Goal: Task Accomplishment & Management: Manage account settings

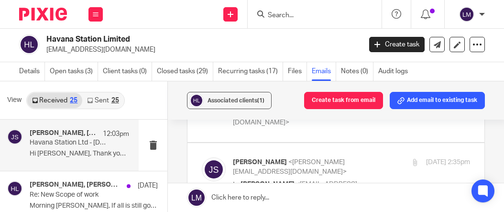
click at [292, 16] on input "Search" at bounding box center [310, 15] width 86 height 9
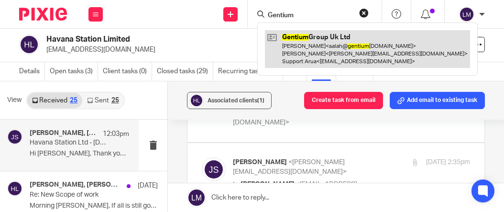
type input "Gentium"
click at [330, 40] on link at bounding box center [367, 49] width 205 height 38
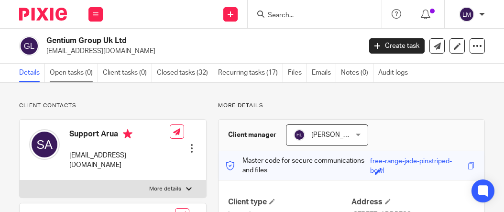
click at [70, 74] on link "Open tasks (0)" at bounding box center [74, 73] width 48 height 19
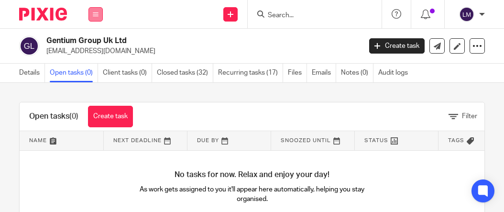
click at [90, 12] on button at bounding box center [95, 14] width 14 height 14
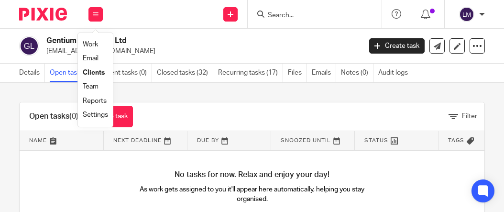
click at [96, 85] on link "Team" at bounding box center [91, 86] width 16 height 7
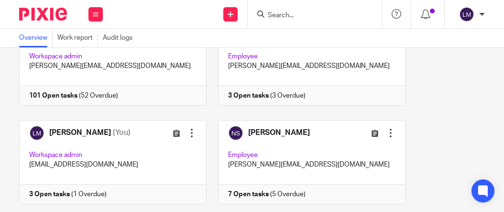
scroll to position [304, 0]
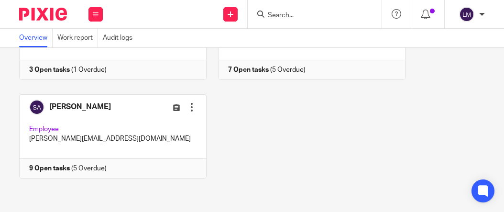
click at [102, 119] on link at bounding box center [107, 136] width 199 height 84
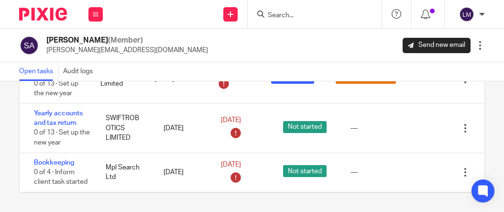
click at [290, 16] on input "Search" at bounding box center [310, 15] width 86 height 9
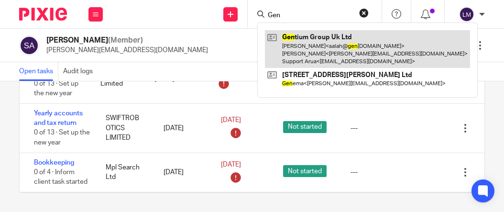
type input "Gen"
click at [315, 49] on link at bounding box center [367, 49] width 205 height 38
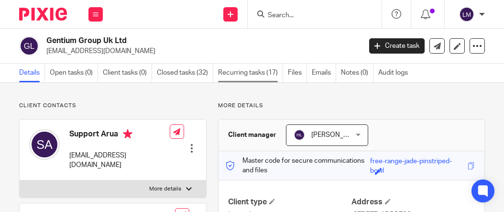
click at [245, 73] on link "Recurring tasks (17)" at bounding box center [250, 73] width 65 height 19
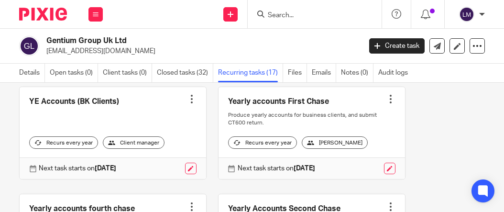
scroll to position [712, 0]
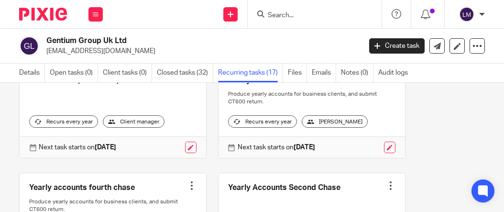
click at [169, 115] on link at bounding box center [113, 112] width 187 height 92
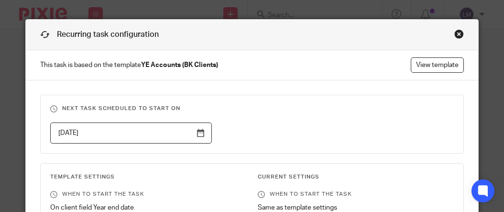
click at [457, 32] on div "Close this dialog window" at bounding box center [459, 34] width 10 height 10
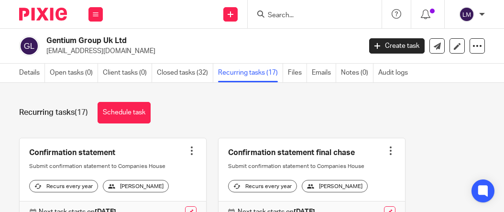
click at [274, 16] on input "Search" at bounding box center [310, 15] width 86 height 9
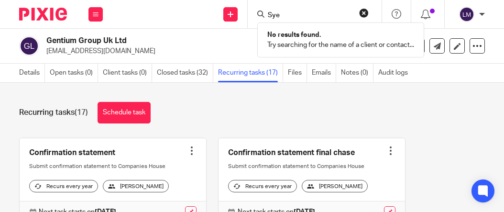
type input "[PERSON_NAME]"
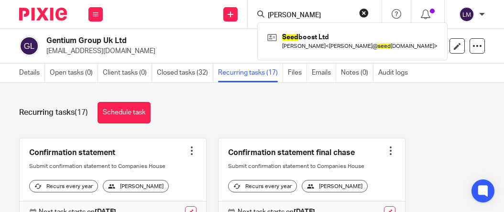
drag, startPoint x: 291, startPoint y: 15, endPoint x: 256, endPoint y: 14, distance: 34.9
click at [256, 14] on div "Syed Seed boost Ltd Ryan Falconer < ryan@ seed boost.co.uk >" at bounding box center [315, 14] width 134 height 28
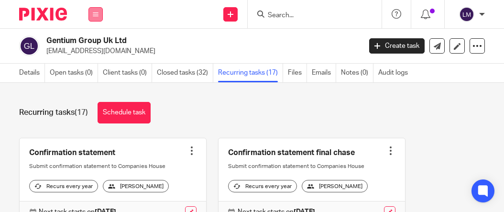
click at [93, 13] on icon at bounding box center [96, 14] width 6 height 6
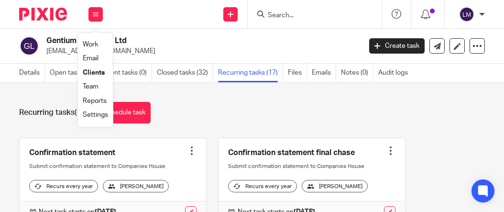
click at [98, 86] on link "Team" at bounding box center [91, 86] width 16 height 7
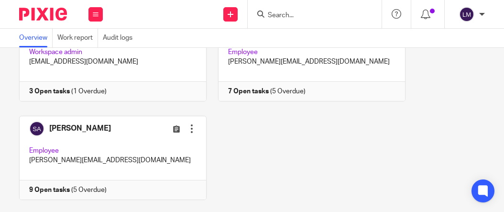
scroll to position [304, 0]
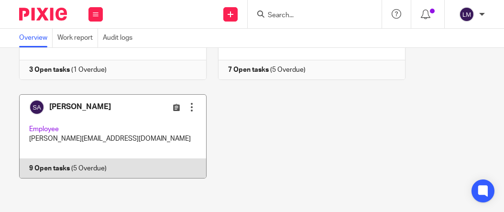
click at [116, 109] on link at bounding box center [107, 136] width 199 height 84
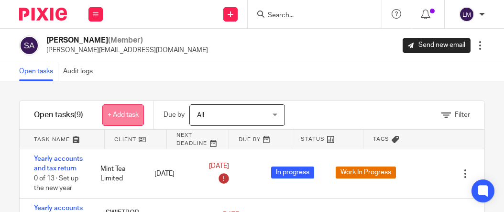
click at [121, 112] on link "+ Add task" at bounding box center [123, 115] width 42 height 22
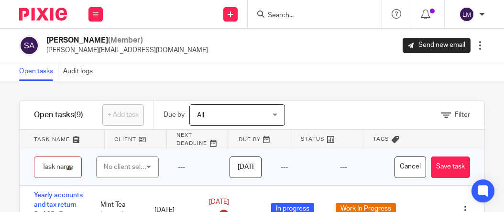
type input "Y"
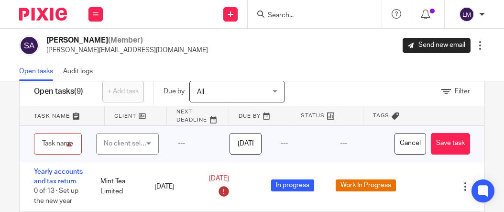
scroll to position [37, 0]
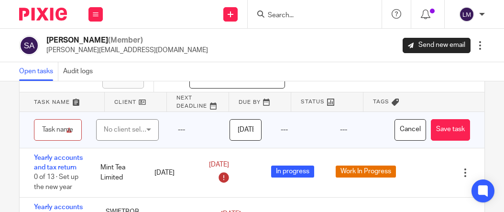
click at [63, 132] on input "text" at bounding box center [58, 130] width 48 height 22
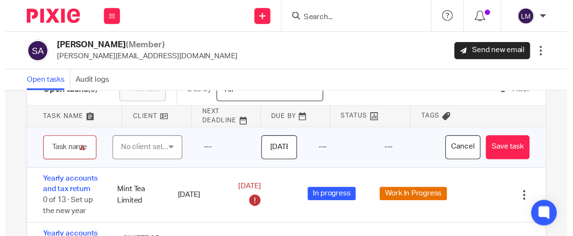
scroll to position [0, 0]
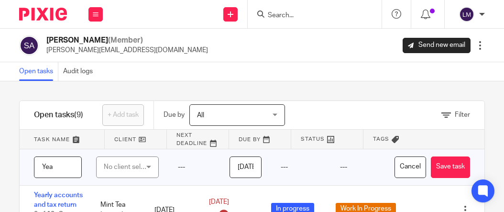
type input "Year"
drag, startPoint x: 56, startPoint y: 170, endPoint x: 28, endPoint y: 167, distance: 28.4
click at [28, 167] on div "Year" at bounding box center [53, 167] width 67 height 36
click at [403, 161] on button "Cancel" at bounding box center [411, 167] width 32 height 22
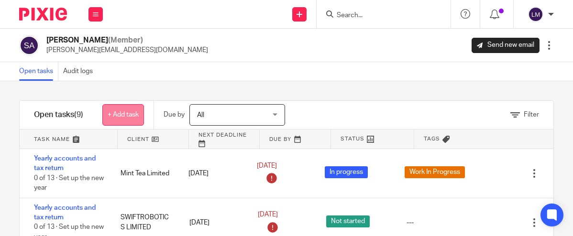
click at [125, 112] on link "+ Add task" at bounding box center [123, 115] width 42 height 22
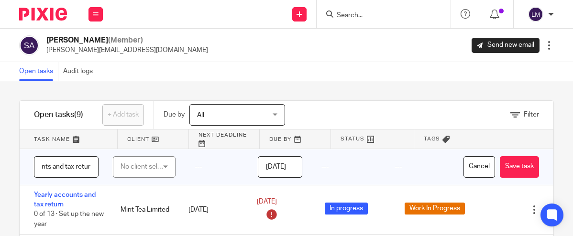
scroll to position [0, 42]
type input "Yearly accounts and tax return"
click at [155, 166] on div "No client selected" at bounding box center [143, 167] width 44 height 20
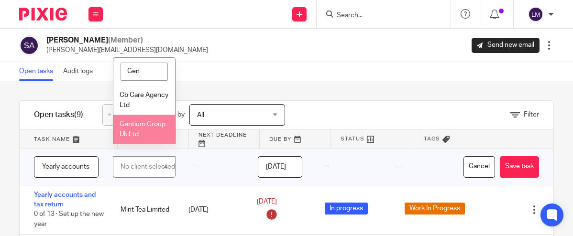
type input "Gen"
click at [149, 125] on span "Gentium Group Uk Ltd" at bounding box center [143, 129] width 46 height 17
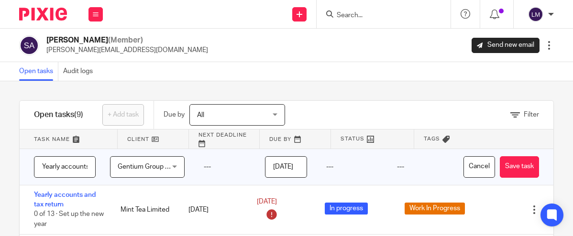
click at [206, 167] on div "---" at bounding box center [224, 167] width 61 height 36
click at [504, 166] on button "Save task" at bounding box center [519, 167] width 39 height 22
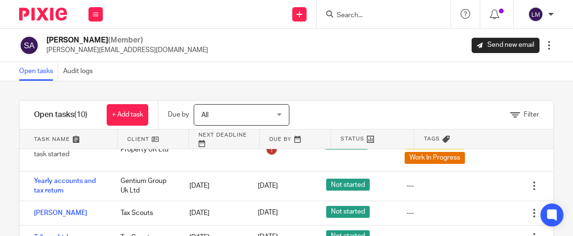
scroll to position [194, 0]
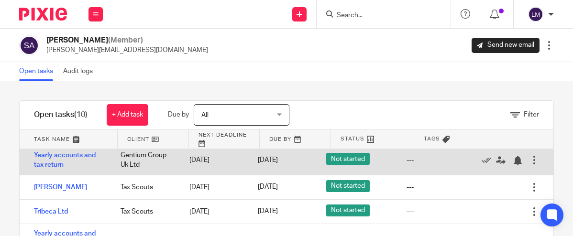
click at [533, 160] on div at bounding box center [535, 160] width 10 height 10
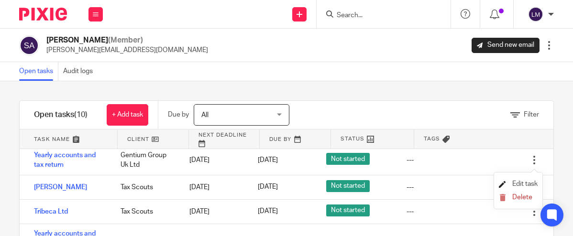
click at [520, 181] on span "Edit task" at bounding box center [524, 184] width 25 height 7
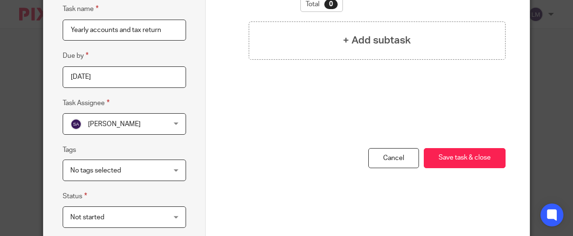
scroll to position [79, 0]
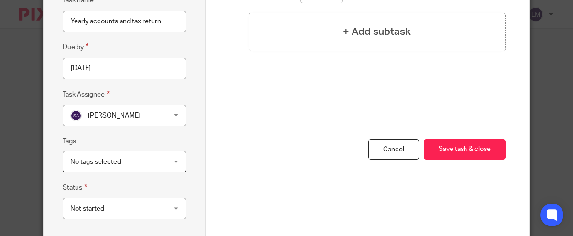
click at [177, 159] on div "No tags selected" at bounding box center [124, 162] width 123 height 22
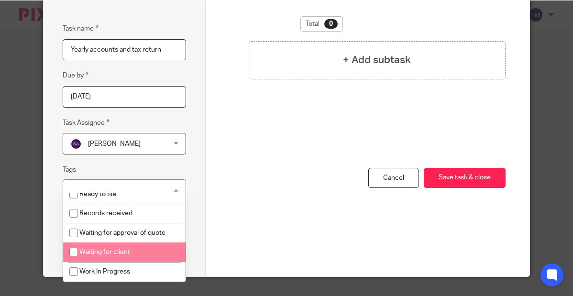
scroll to position [52, 0]
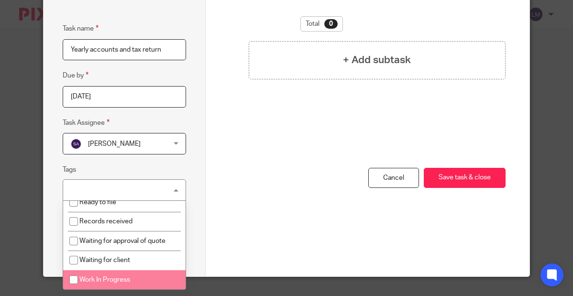
click at [73, 236] on input "checkbox" at bounding box center [74, 280] width 18 height 18
checkbox input "true"
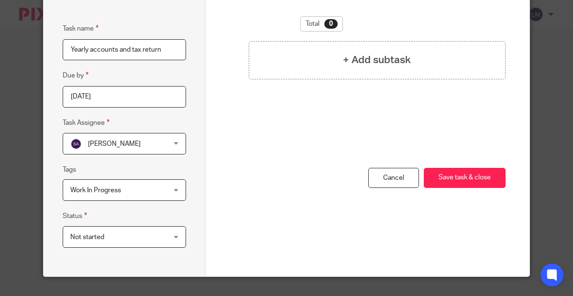
click at [195, 230] on div "Edit task Task name Yearly accounts and tax return Due by 2025-08-18 Task Assig…" at bounding box center [125, 122] width 162 height 308
click at [176, 233] on div "Not started Not started" at bounding box center [124, 237] width 123 height 22
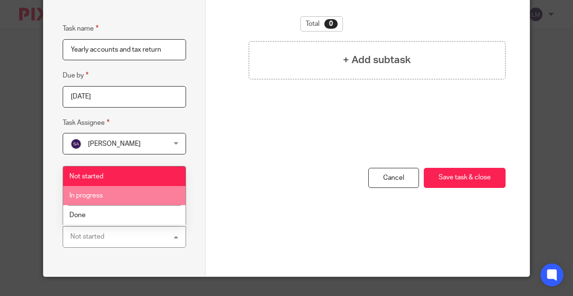
click at [133, 194] on li "In progress" at bounding box center [124, 196] width 122 height 20
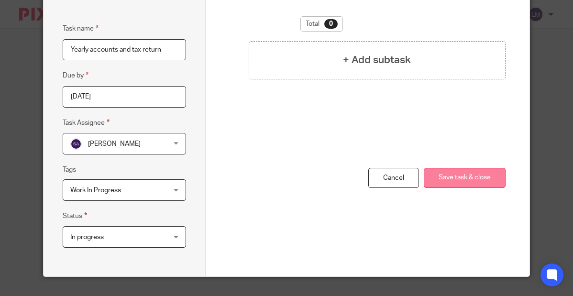
click at [467, 179] on button "Save task & close" at bounding box center [465, 178] width 82 height 21
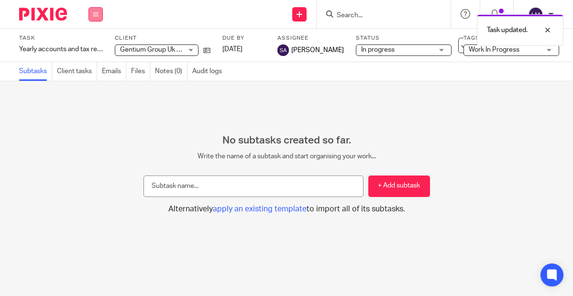
click at [94, 15] on icon at bounding box center [96, 14] width 6 height 6
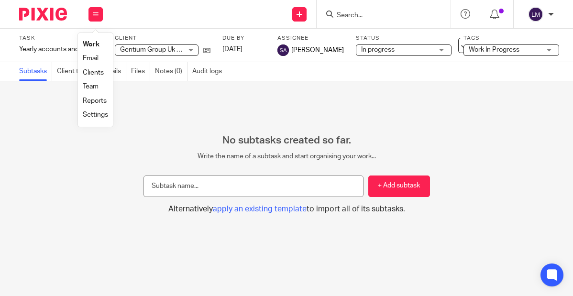
click at [96, 84] on link "Team" at bounding box center [91, 86] width 16 height 7
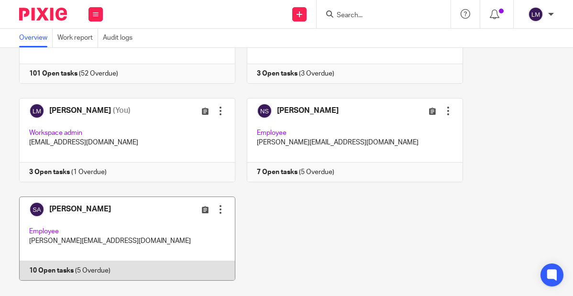
scroll to position [220, 0]
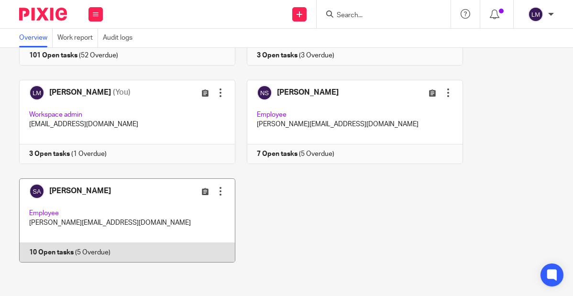
click at [118, 218] on link at bounding box center [122, 220] width 228 height 84
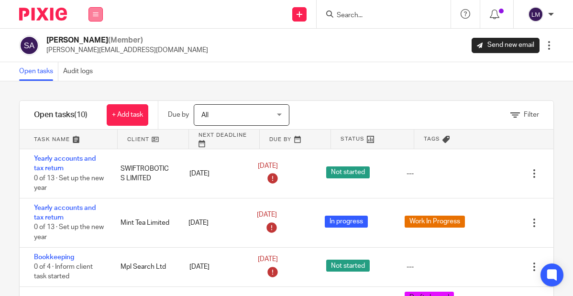
click at [98, 15] on icon at bounding box center [96, 14] width 6 height 6
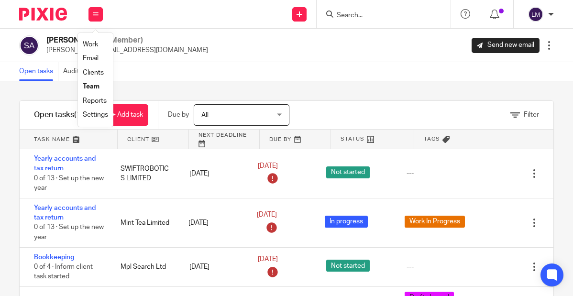
click at [93, 86] on link "Team" at bounding box center [91, 86] width 17 height 7
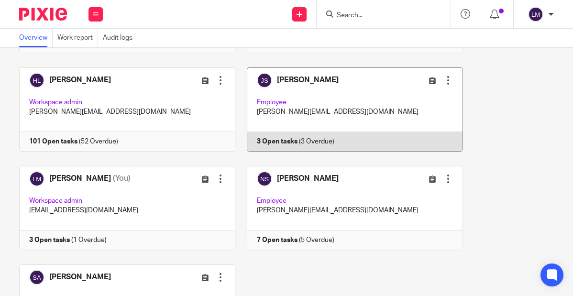
scroll to position [135, 0]
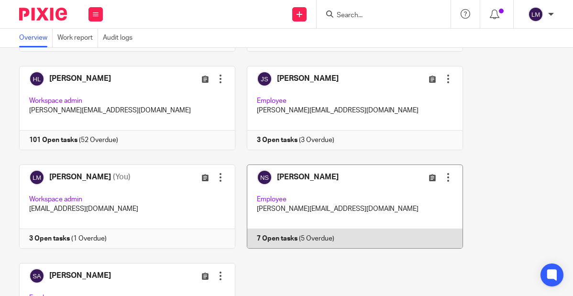
click at [372, 211] on link at bounding box center [349, 207] width 228 height 84
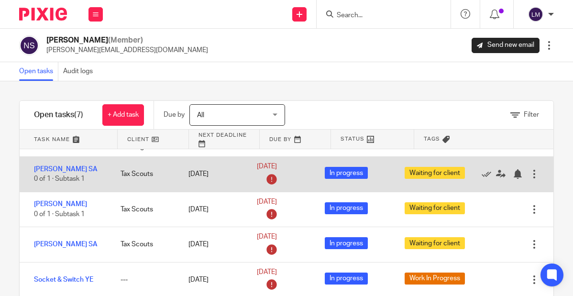
scroll to position [36, 0]
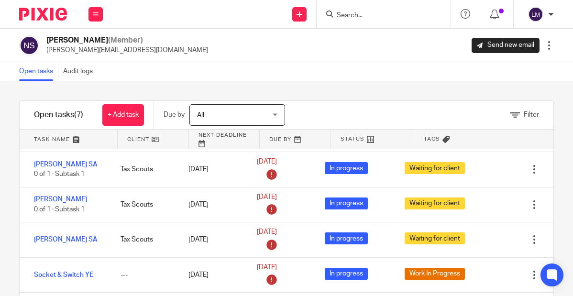
click at [392, 15] on input "Search" at bounding box center [379, 15] width 86 height 9
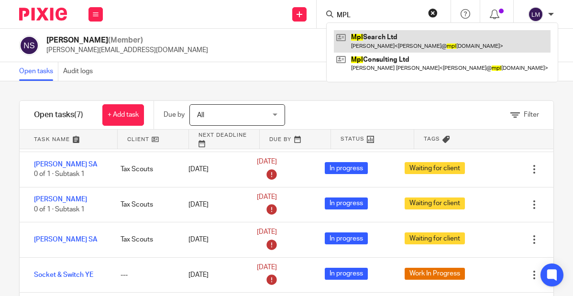
type input "MPL"
click at [390, 45] on link at bounding box center [442, 41] width 217 height 22
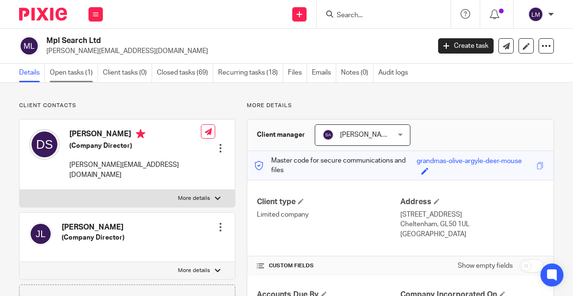
click at [78, 75] on link "Open tasks (1)" at bounding box center [74, 73] width 48 height 19
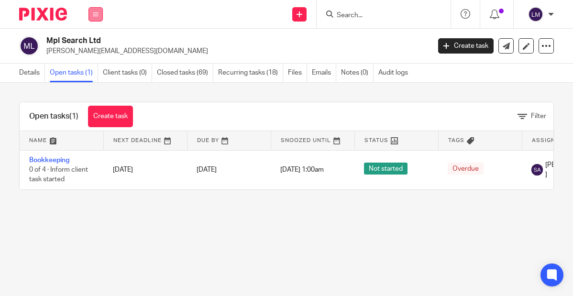
click at [94, 13] on icon at bounding box center [96, 14] width 6 height 6
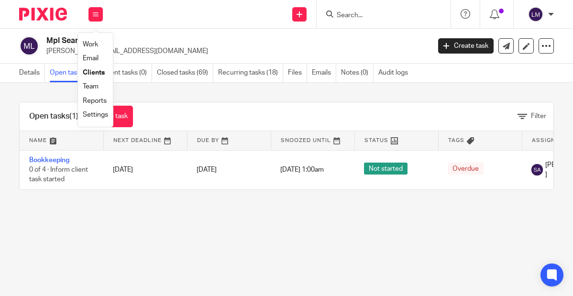
click at [94, 88] on link "Team" at bounding box center [91, 86] width 16 height 7
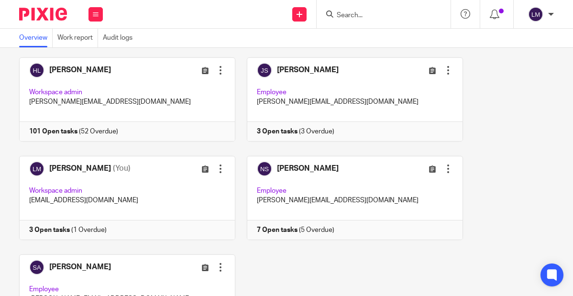
scroll to position [220, 0]
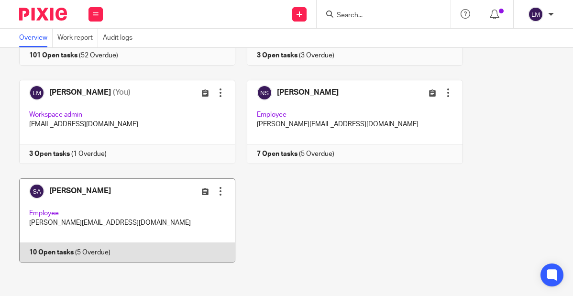
click at [119, 215] on link at bounding box center [122, 220] width 228 height 84
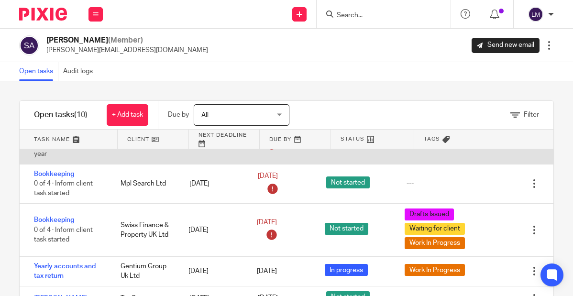
scroll to position [88, 0]
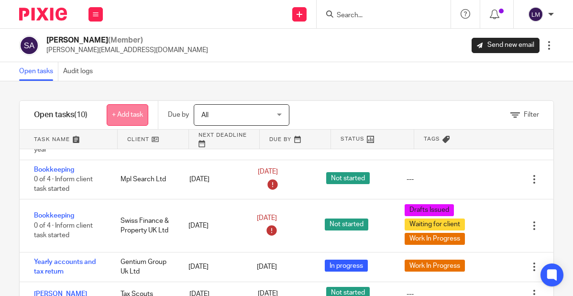
click at [133, 110] on link "+ Add task" at bounding box center [128, 115] width 42 height 22
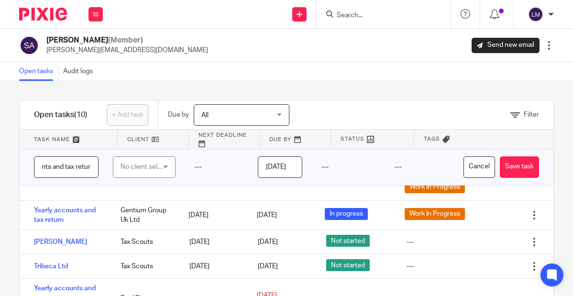
scroll to position [0, 42]
type input "Yearly accounts and tax return"
click at [142, 165] on div "No client selected" at bounding box center [143, 167] width 44 height 20
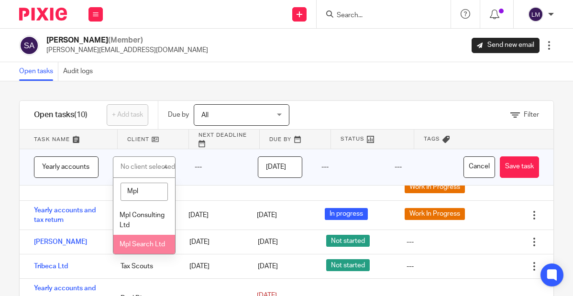
type input "Mpl"
click at [138, 245] on span "Mpl Search Ltd" at bounding box center [142, 244] width 45 height 7
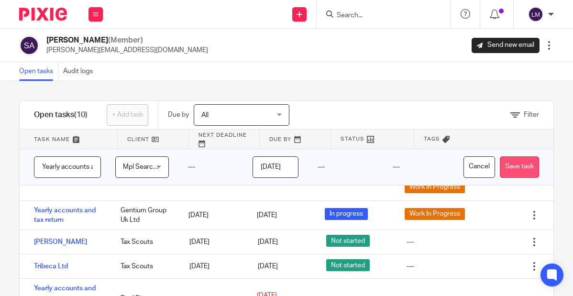
click at [528, 167] on button "Save task" at bounding box center [519, 167] width 39 height 22
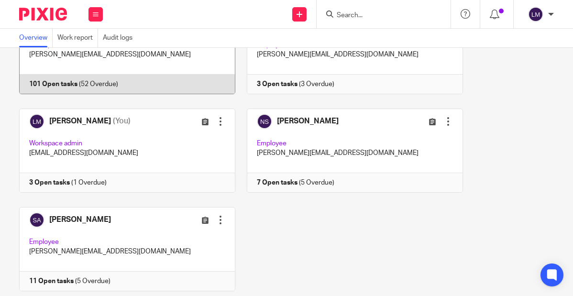
scroll to position [192, 0]
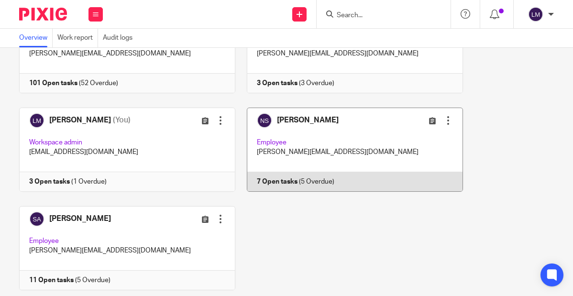
click at [349, 151] on link at bounding box center [349, 150] width 228 height 84
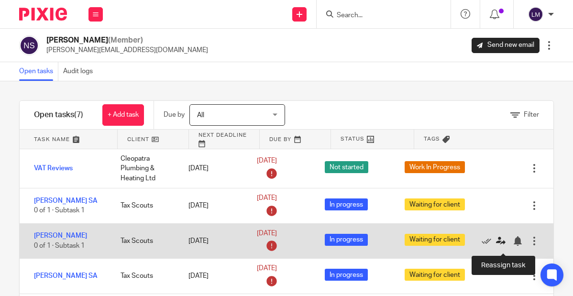
click at [502, 243] on icon at bounding box center [501, 241] width 10 height 10
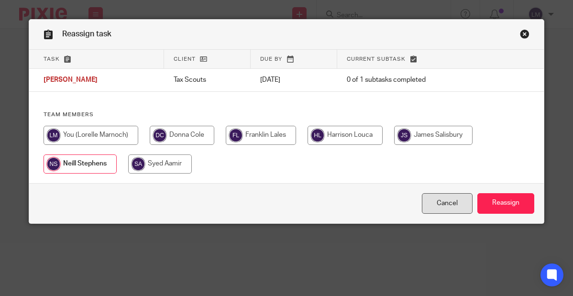
click at [458, 202] on link "Cancel" at bounding box center [447, 203] width 51 height 21
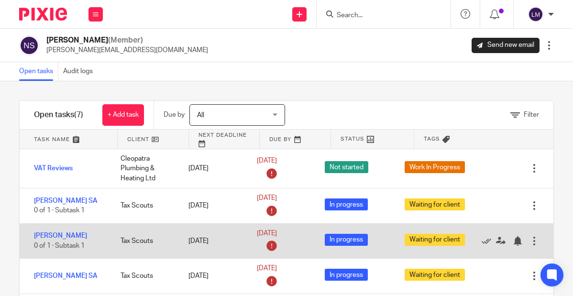
click at [533, 245] on div at bounding box center [535, 241] width 10 height 10
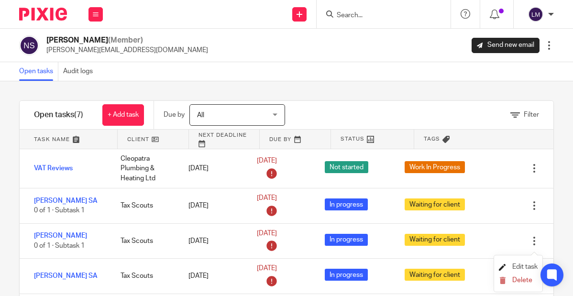
click at [526, 266] on span "Edit task" at bounding box center [524, 267] width 25 height 7
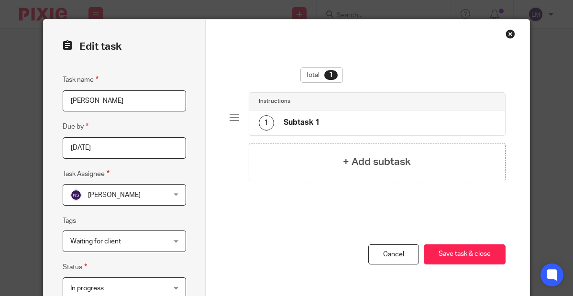
scroll to position [52, 0]
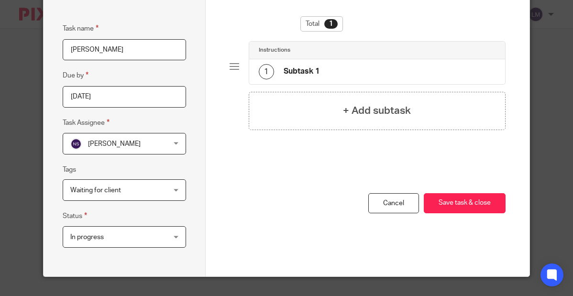
click at [176, 235] on div "In progress In progress" at bounding box center [124, 237] width 123 height 22
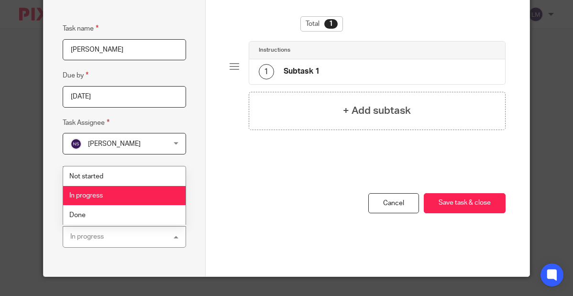
click at [176, 235] on div "In progress In progress" at bounding box center [124, 237] width 123 height 22
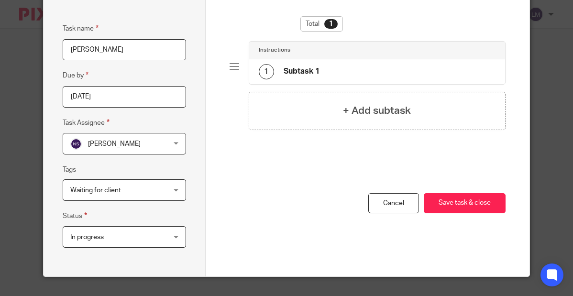
click at [175, 190] on div "Waiting for client" at bounding box center [124, 190] width 123 height 22
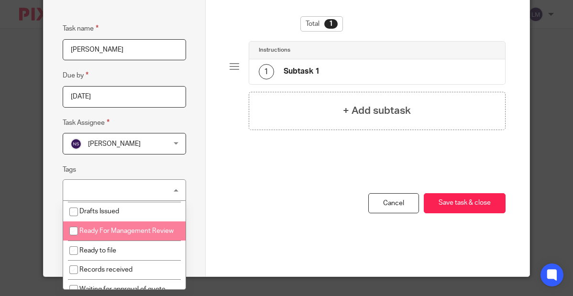
scroll to position [23, 0]
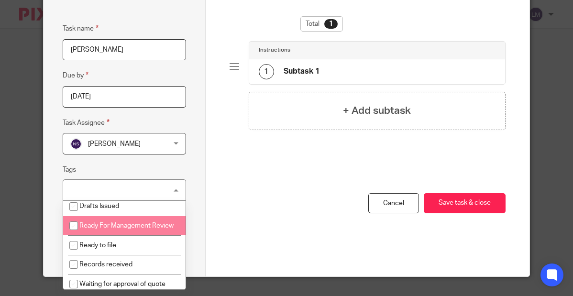
click at [73, 225] on input "checkbox" at bounding box center [74, 226] width 18 height 18
checkbox input "true"
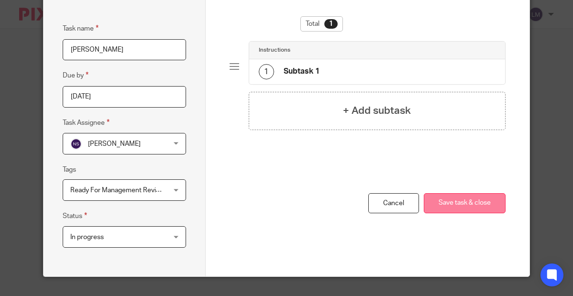
click at [493, 201] on button "Save task & close" at bounding box center [465, 203] width 82 height 21
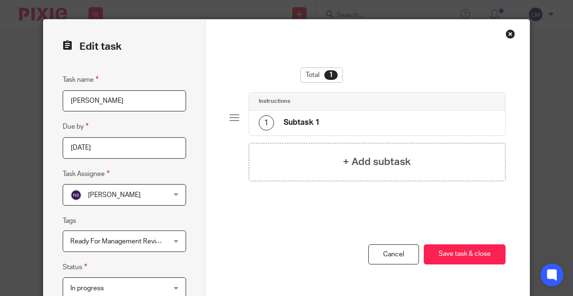
click at [511, 32] on div "Close this dialog window" at bounding box center [511, 34] width 10 height 10
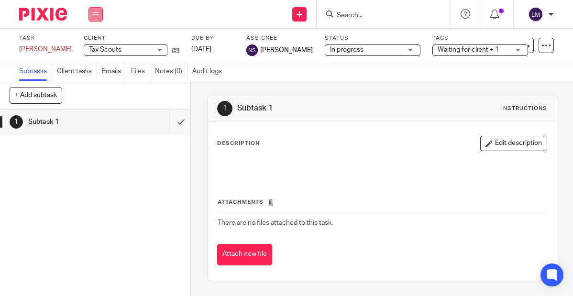
click at [94, 9] on button at bounding box center [95, 14] width 14 height 14
click at [95, 85] on link "Team" at bounding box center [91, 86] width 16 height 7
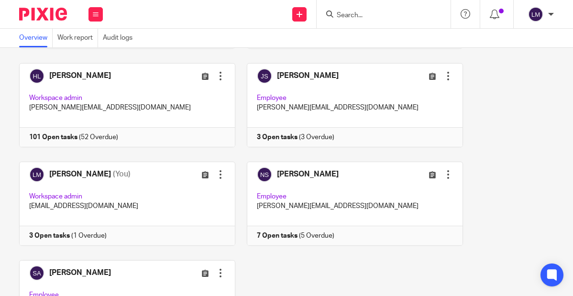
scroll to position [220, 0]
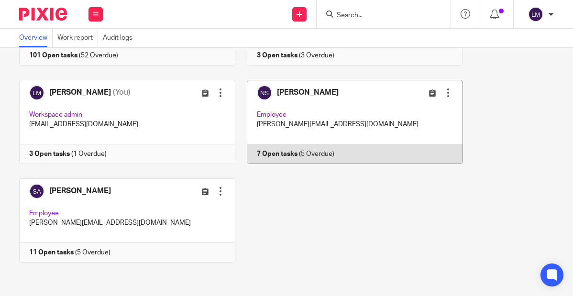
click at [375, 118] on link at bounding box center [349, 122] width 228 height 84
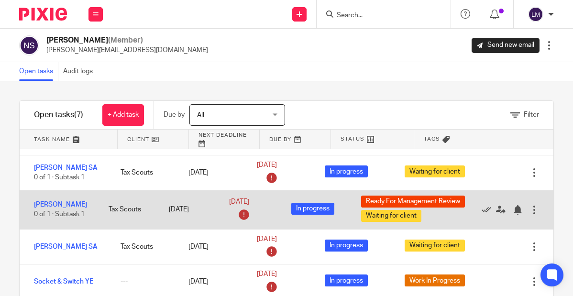
scroll to position [41, 0]
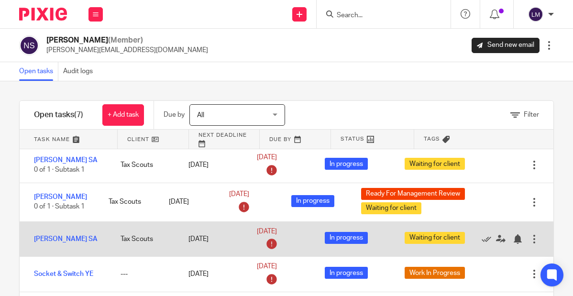
click at [534, 244] on div at bounding box center [535, 239] width 10 height 10
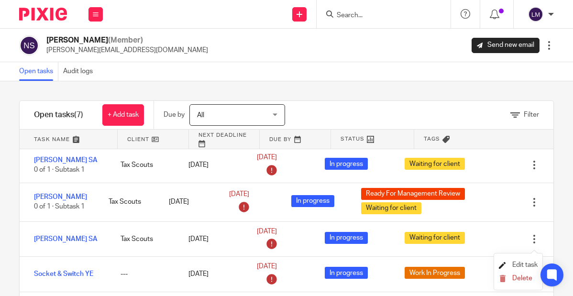
click at [523, 263] on span "Edit task" at bounding box center [524, 265] width 25 height 7
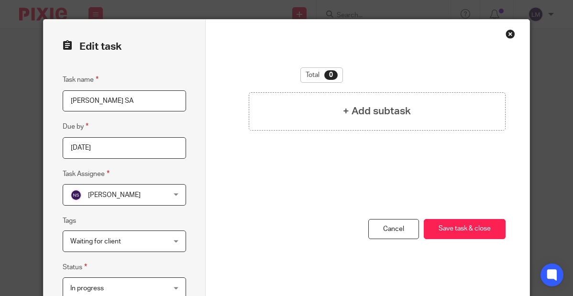
click at [175, 239] on div "Waiting for client" at bounding box center [124, 242] width 123 height 22
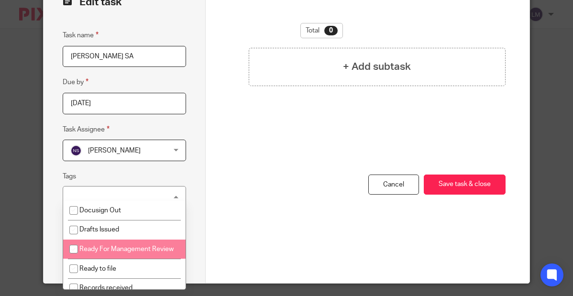
scroll to position [52, 0]
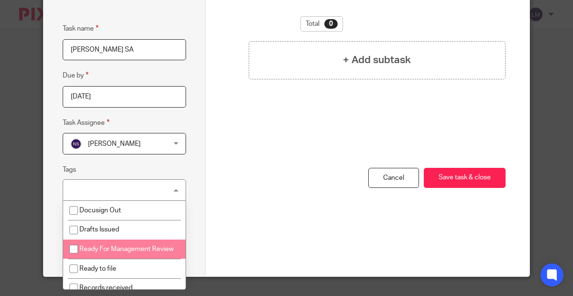
click at [71, 249] on input "checkbox" at bounding box center [74, 249] width 18 height 18
checkbox input "true"
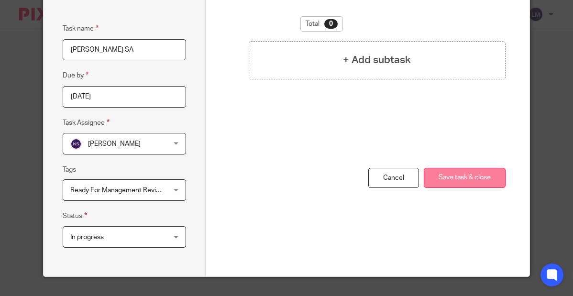
click at [479, 177] on button "Save task & close" at bounding box center [465, 178] width 82 height 21
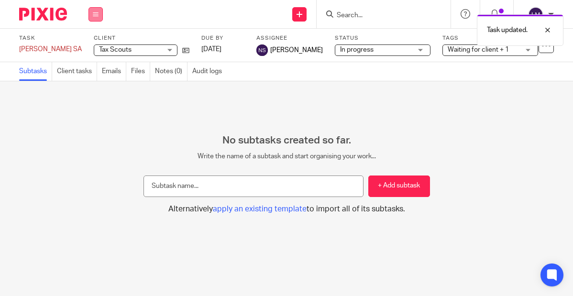
click at [97, 13] on icon at bounding box center [96, 14] width 6 height 6
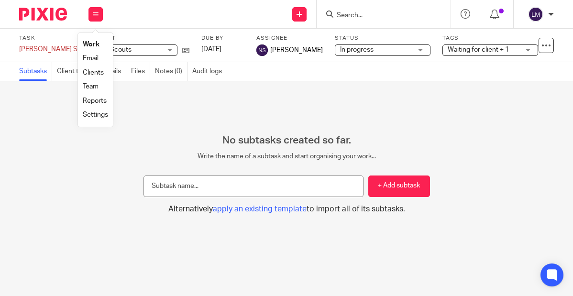
click at [97, 85] on link "Team" at bounding box center [91, 86] width 16 height 7
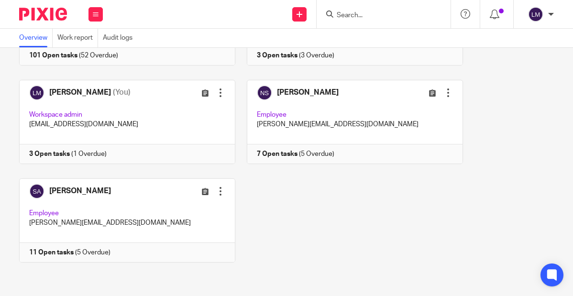
scroll to position [220, 0]
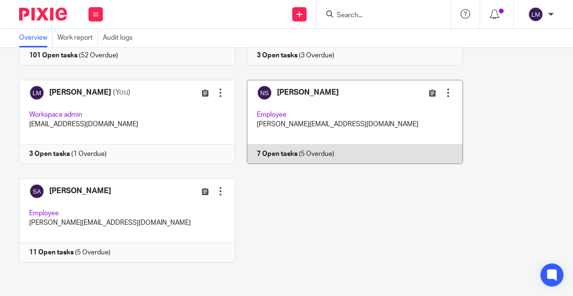
click at [420, 110] on link at bounding box center [349, 122] width 228 height 84
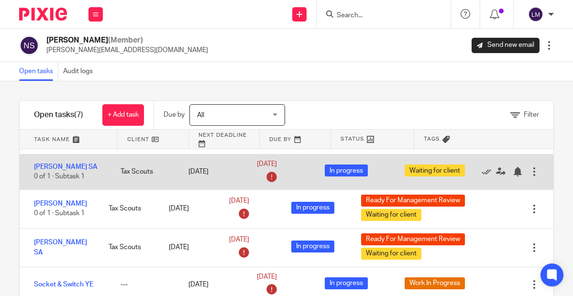
scroll to position [46, 0]
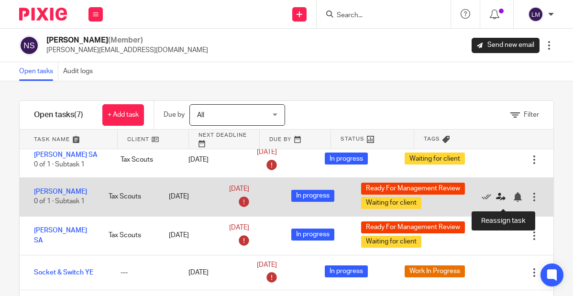
click at [500, 199] on icon at bounding box center [501, 197] width 10 height 10
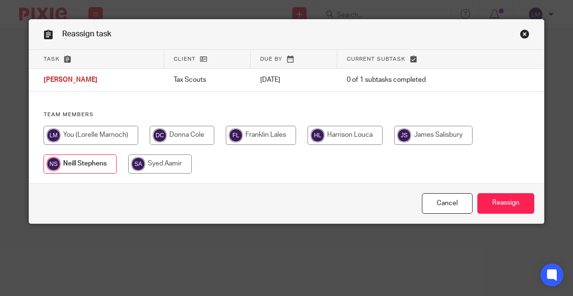
click at [170, 136] on input "radio" at bounding box center [182, 135] width 65 height 19
radio input "true"
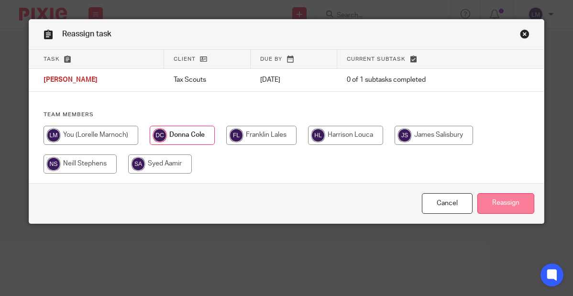
click at [510, 205] on input "Reassign" at bounding box center [505, 203] width 57 height 21
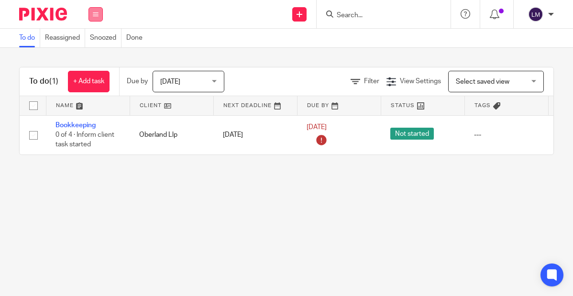
click at [95, 12] on icon at bounding box center [96, 14] width 6 height 6
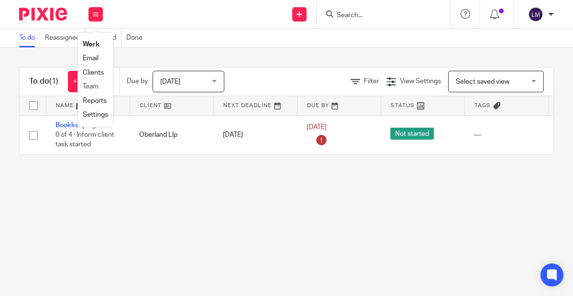
click at [100, 85] on li "Team" at bounding box center [95, 87] width 25 height 14
click at [97, 85] on link "Team" at bounding box center [91, 86] width 16 height 7
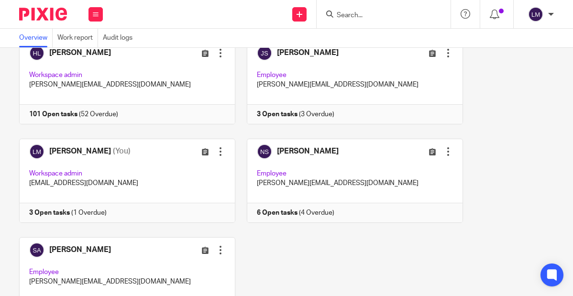
scroll to position [220, 0]
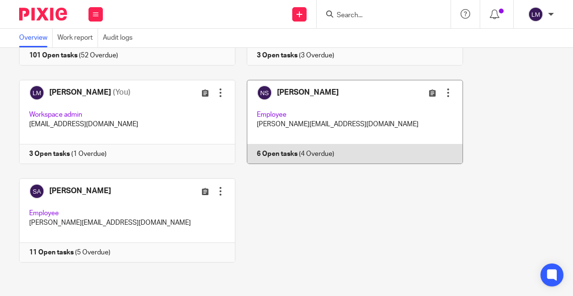
click at [377, 121] on link at bounding box center [349, 122] width 228 height 84
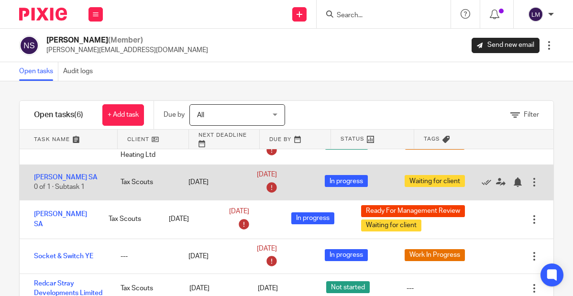
scroll to position [40, 0]
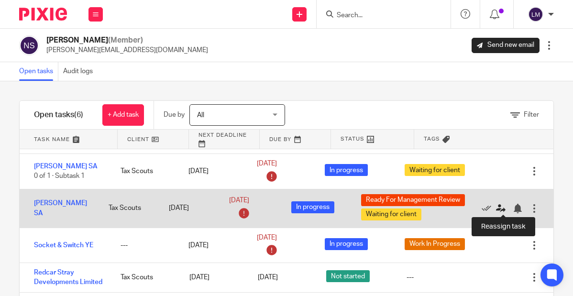
click at [501, 207] on icon at bounding box center [501, 209] width 10 height 10
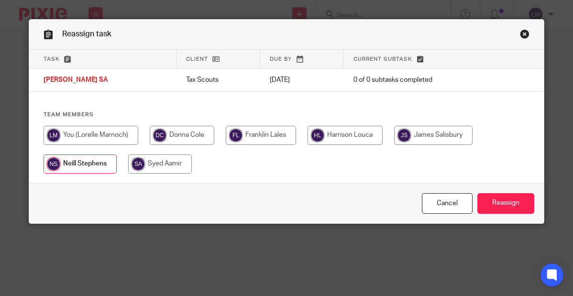
click at [184, 133] on input "radio" at bounding box center [182, 135] width 65 height 19
radio input "true"
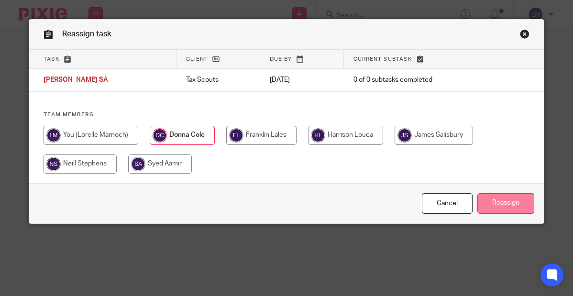
click at [502, 200] on input "Reassign" at bounding box center [505, 203] width 57 height 21
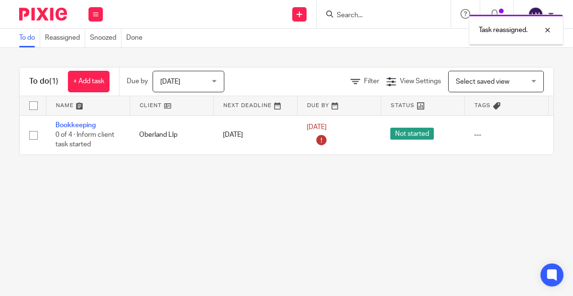
click at [528, 34] on div "Task reassigned." at bounding box center [516, 30] width 95 height 32
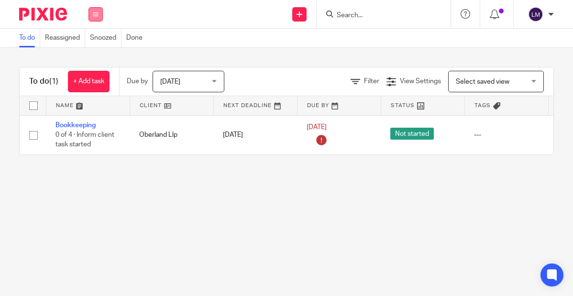
click at [98, 16] on icon at bounding box center [96, 14] width 6 height 6
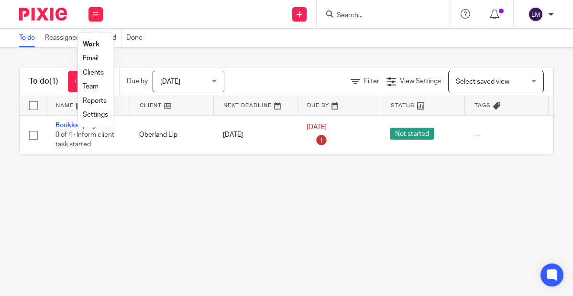
click at [98, 86] on link "Team" at bounding box center [91, 86] width 16 height 7
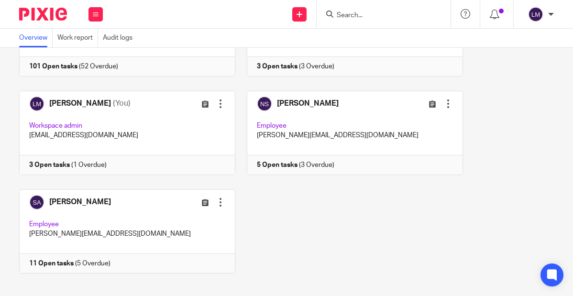
scroll to position [220, 0]
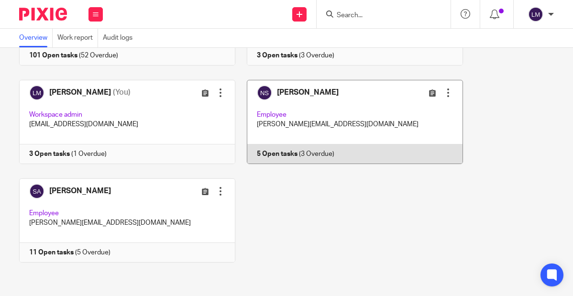
click at [362, 129] on link at bounding box center [349, 122] width 228 height 84
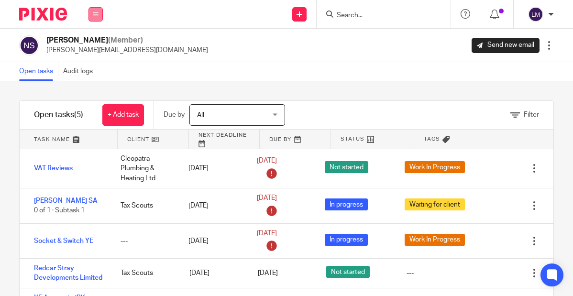
click at [93, 11] on icon at bounding box center [96, 14] width 6 height 6
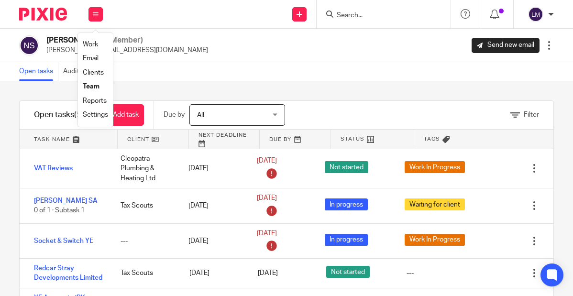
click at [96, 88] on link "Team" at bounding box center [91, 86] width 17 height 7
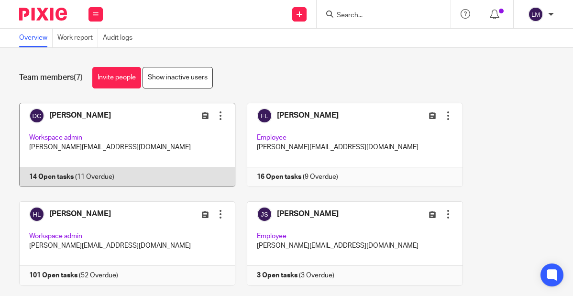
click at [93, 130] on link at bounding box center [122, 145] width 228 height 84
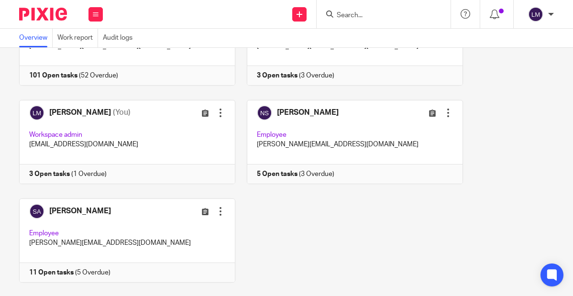
scroll to position [220, 0]
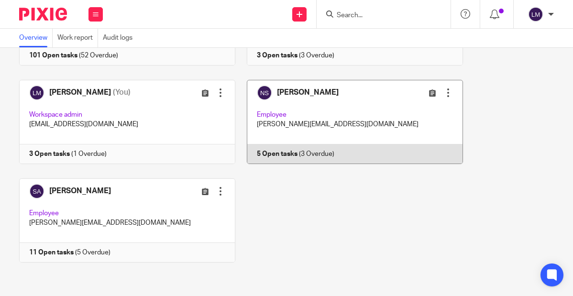
click at [343, 124] on link at bounding box center [349, 122] width 228 height 84
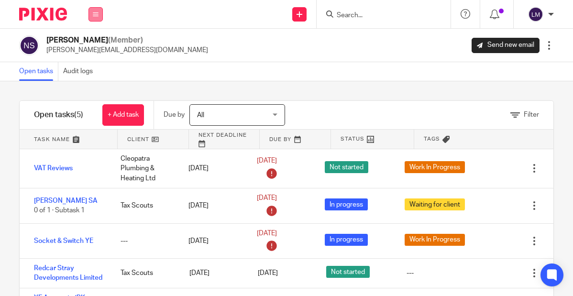
click at [95, 12] on icon at bounding box center [96, 14] width 6 height 6
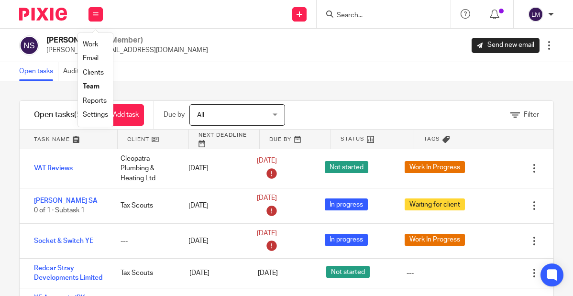
click at [91, 87] on link "Team" at bounding box center [91, 86] width 17 height 7
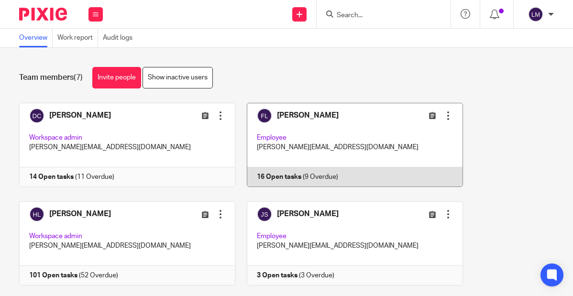
click at [350, 136] on link at bounding box center [349, 145] width 228 height 84
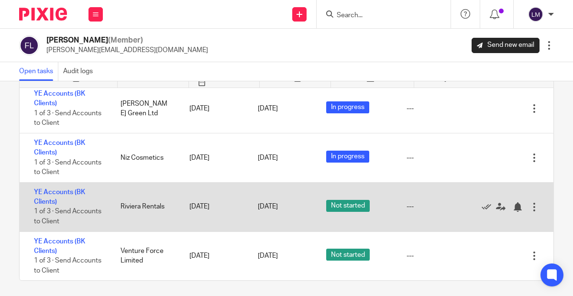
scroll to position [65, 0]
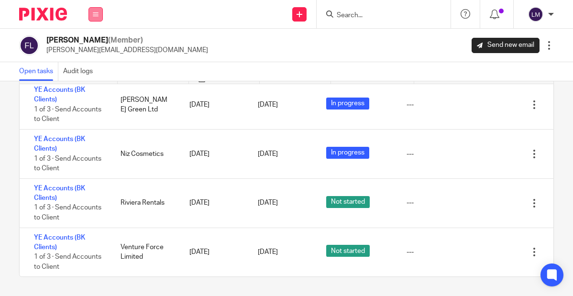
click at [94, 12] on icon at bounding box center [96, 14] width 6 height 6
click at [100, 88] on li "Team" at bounding box center [95, 87] width 25 height 14
click at [95, 84] on link "Team" at bounding box center [91, 86] width 17 height 7
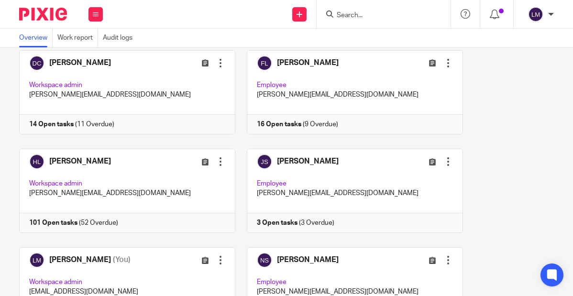
scroll to position [71, 0]
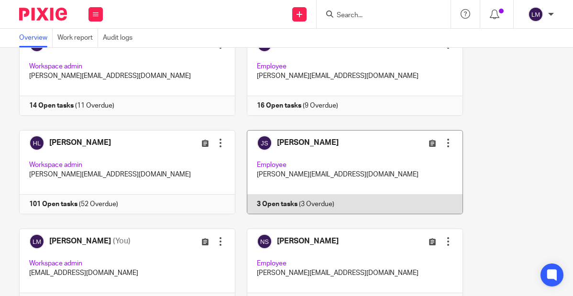
click at [319, 158] on link at bounding box center [349, 172] width 228 height 84
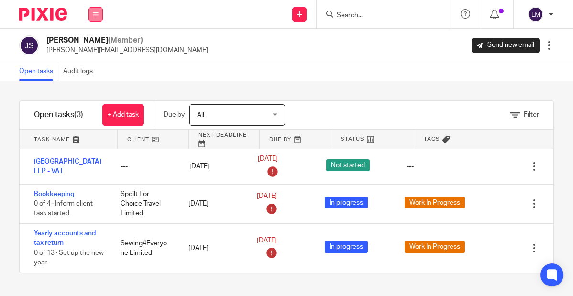
click at [95, 13] on icon at bounding box center [96, 14] width 6 height 6
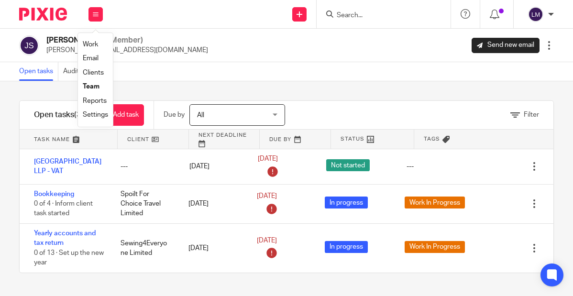
click at [91, 85] on link "Team" at bounding box center [91, 86] width 17 height 7
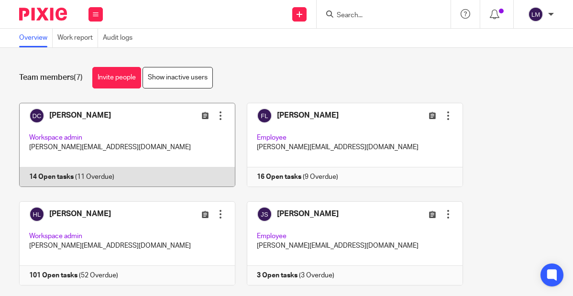
click at [78, 132] on link at bounding box center [122, 145] width 228 height 84
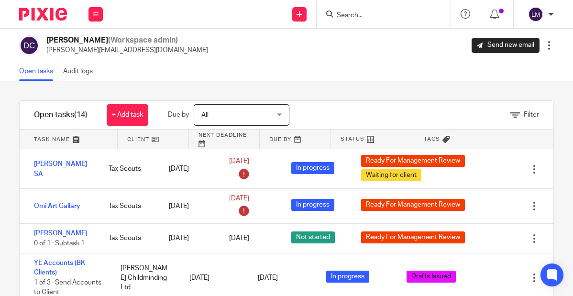
scroll to position [304, 0]
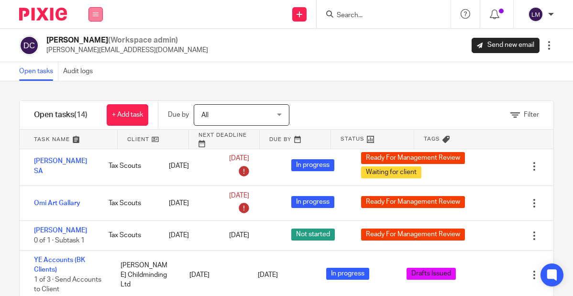
click at [96, 13] on icon at bounding box center [96, 14] width 6 height 6
click at [96, 86] on link "Team" at bounding box center [91, 86] width 17 height 7
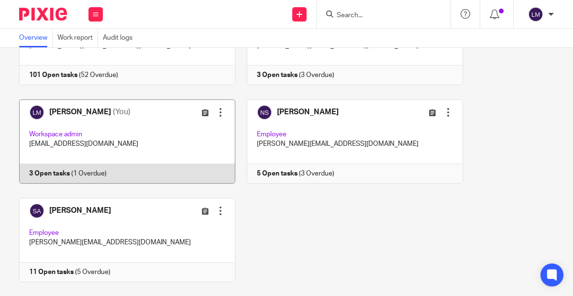
scroll to position [209, 0]
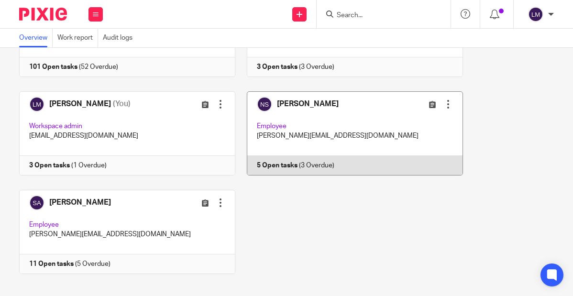
click at [303, 117] on link at bounding box center [349, 133] width 228 height 84
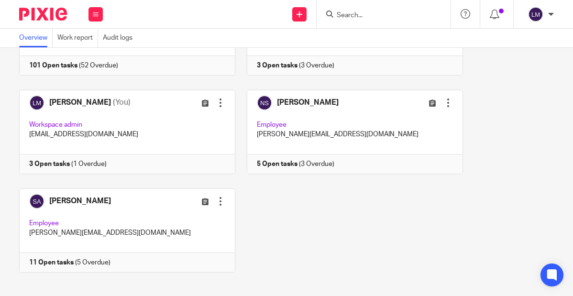
scroll to position [220, 0]
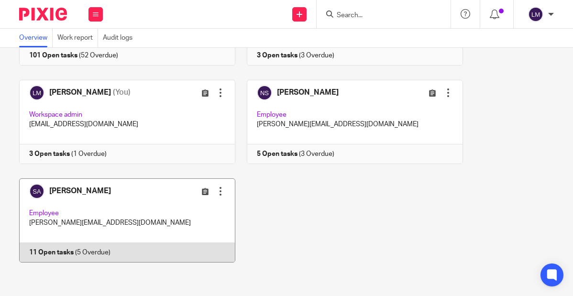
click at [129, 209] on link at bounding box center [122, 220] width 228 height 84
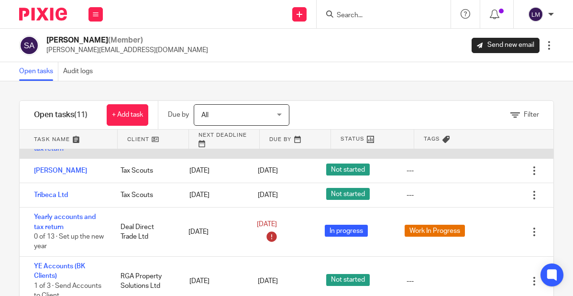
scroll to position [259, 0]
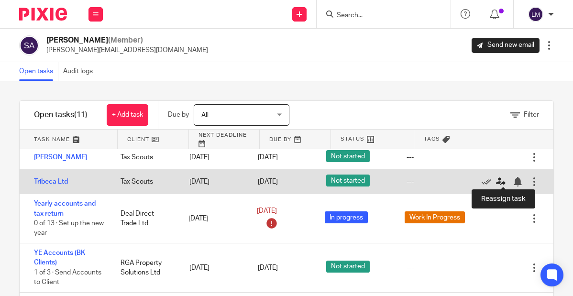
click at [500, 177] on icon at bounding box center [501, 182] width 10 height 10
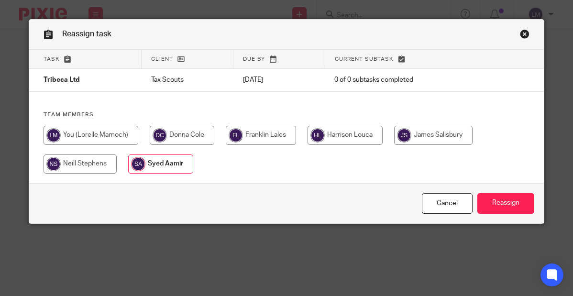
click at [423, 134] on input "radio" at bounding box center [433, 135] width 78 height 19
radio input "true"
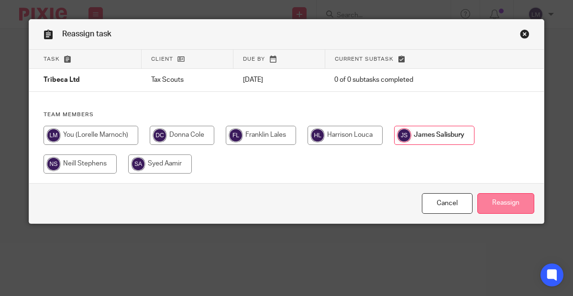
click at [519, 205] on input "Reassign" at bounding box center [505, 203] width 57 height 21
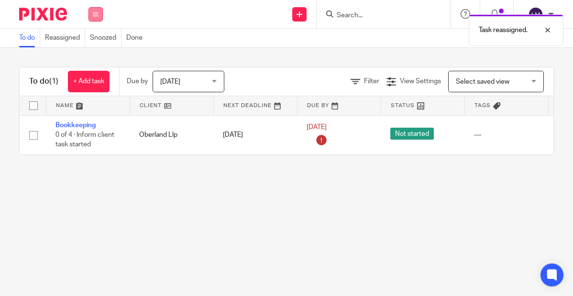
click at [97, 12] on icon at bounding box center [96, 14] width 6 height 6
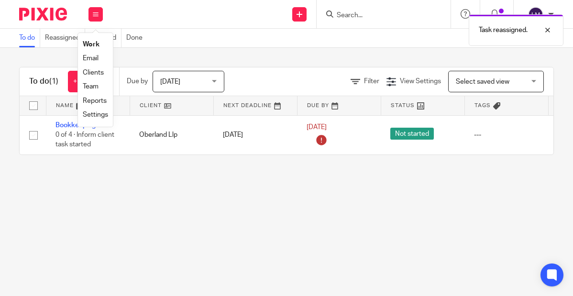
click at [98, 84] on link "Team" at bounding box center [91, 86] width 16 height 7
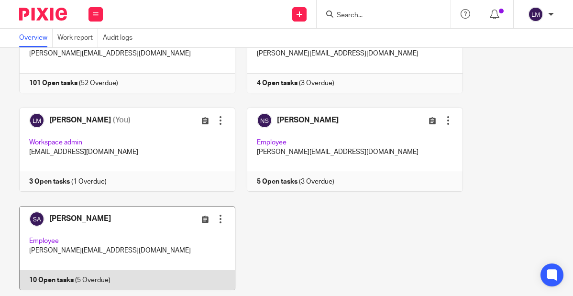
scroll to position [196, 0]
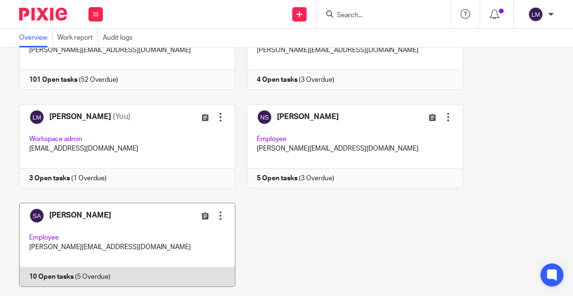
click at [117, 239] on link at bounding box center [122, 245] width 228 height 84
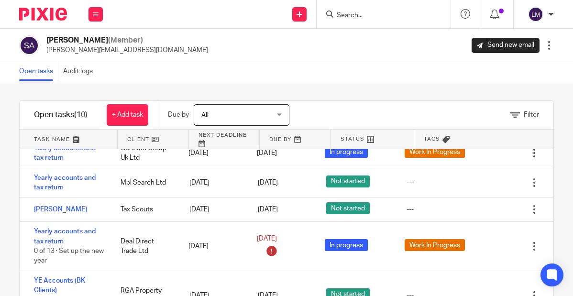
scroll to position [202, 0]
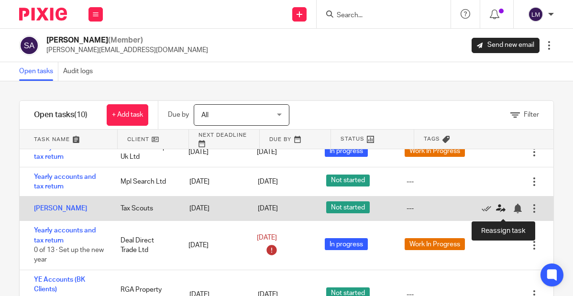
click at [500, 209] on icon at bounding box center [501, 209] width 10 height 10
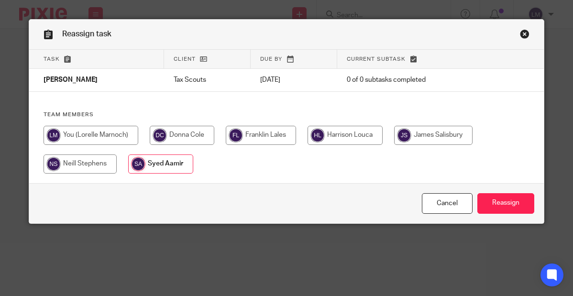
click at [425, 137] on input "radio" at bounding box center [433, 135] width 78 height 19
radio input "true"
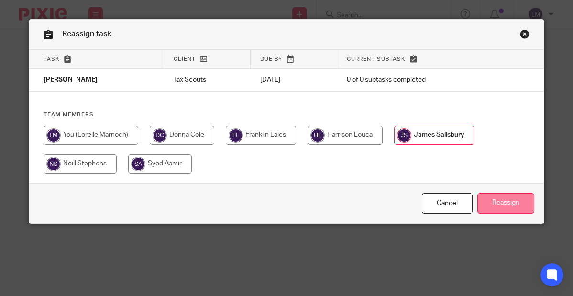
click at [508, 201] on input "Reassign" at bounding box center [505, 203] width 57 height 21
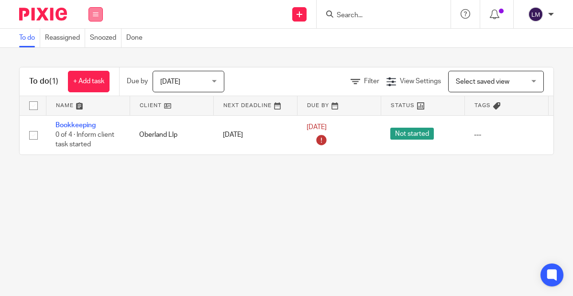
click at [96, 14] on icon at bounding box center [96, 14] width 6 height 6
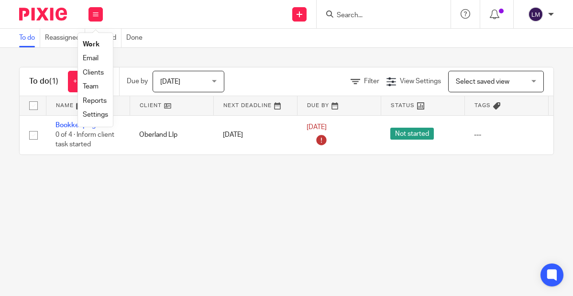
click at [99, 88] on link "Team" at bounding box center [91, 86] width 16 height 7
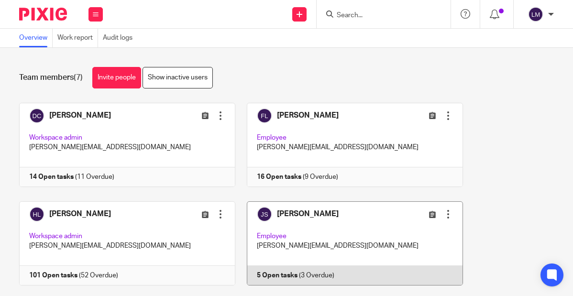
click at [375, 229] on link at bounding box center [349, 243] width 228 height 84
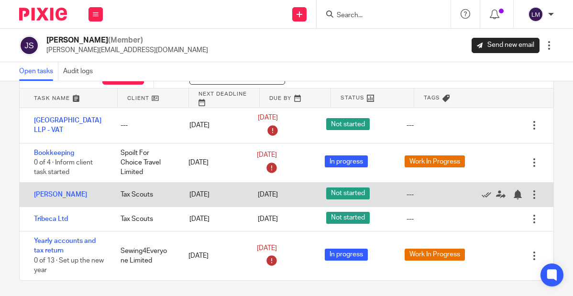
scroll to position [47, 0]
